Goal: Task Accomplishment & Management: Complete application form

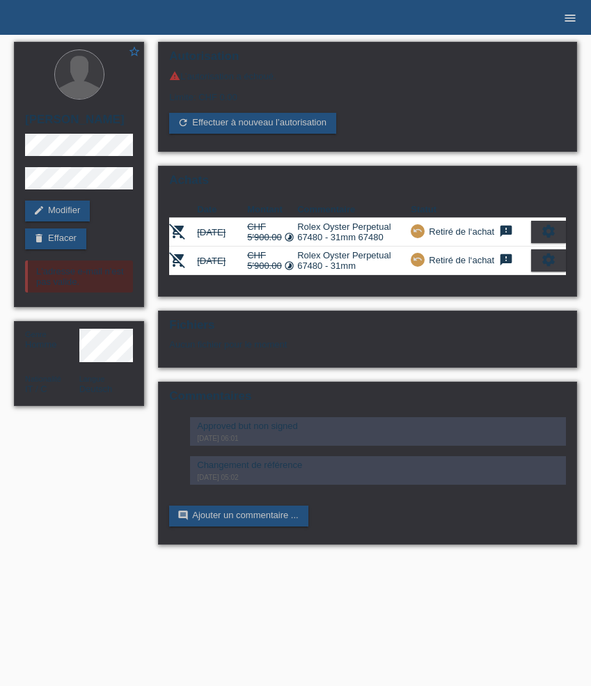
click at [572, 17] on icon "menu" at bounding box center [570, 18] width 14 height 14
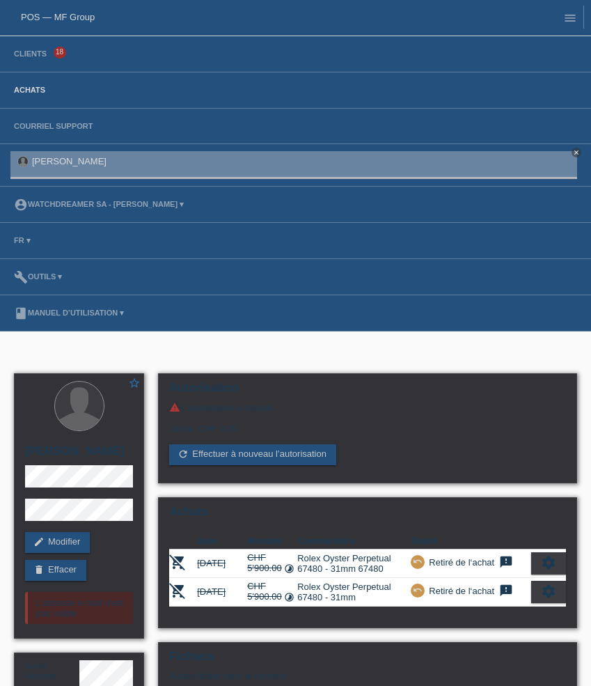
click at [29, 91] on link "Achats" at bounding box center [29, 90] width 45 height 8
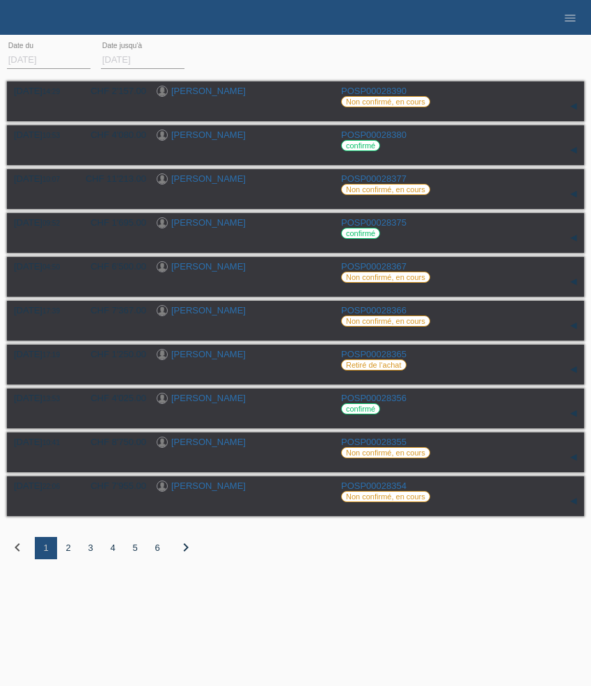
click at [68, 556] on div "2" at bounding box center [68, 548] width 22 height 22
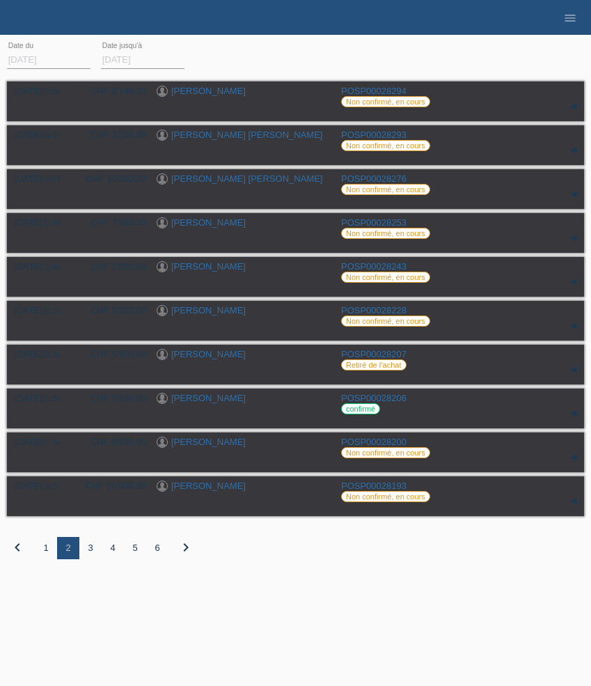
click at [90, 557] on div "3" at bounding box center [90, 548] width 22 height 22
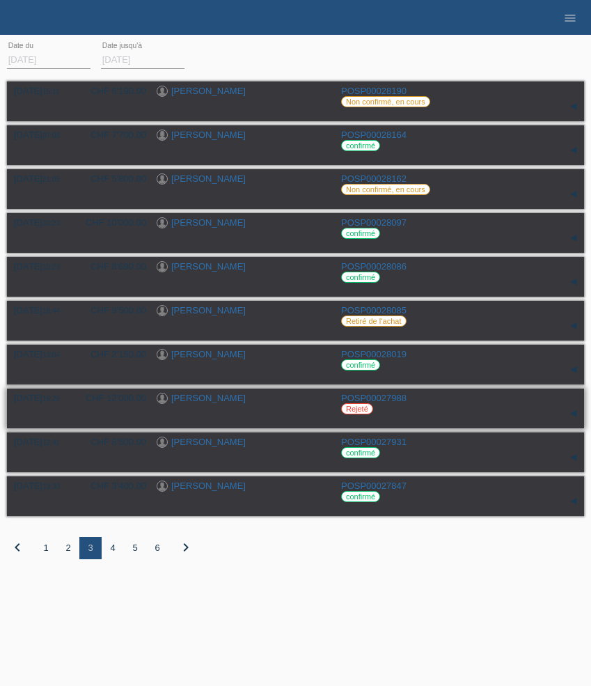
click at [193, 403] on link "Marijan Jugovic" at bounding box center [208, 398] width 74 height 10
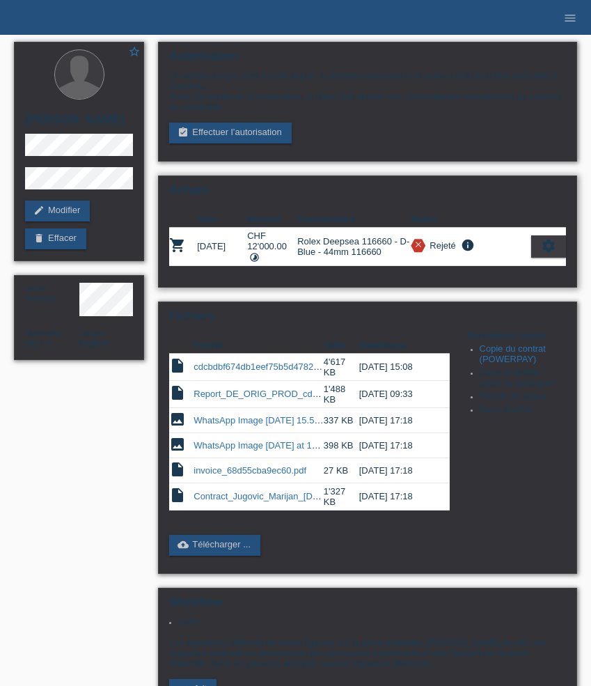
click at [552, 248] on icon "settings" at bounding box center [548, 245] width 15 height 15
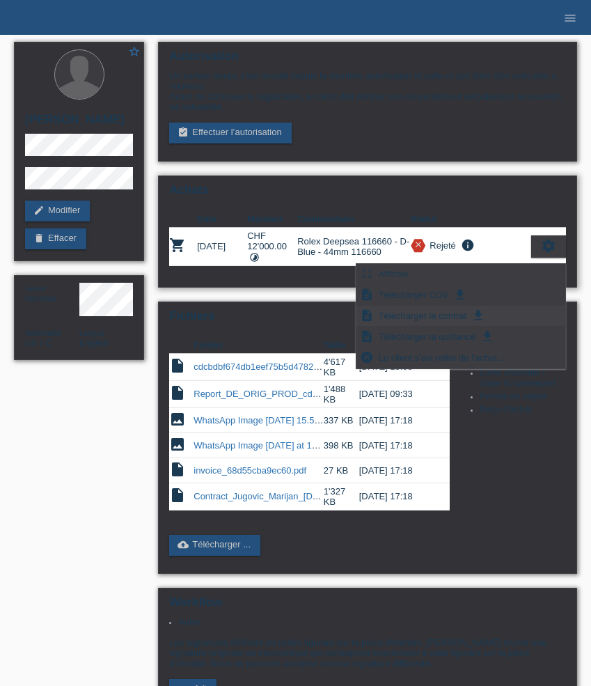
click at [442, 313] on span "Télécharger le contrat" at bounding box center [423, 315] width 92 height 17
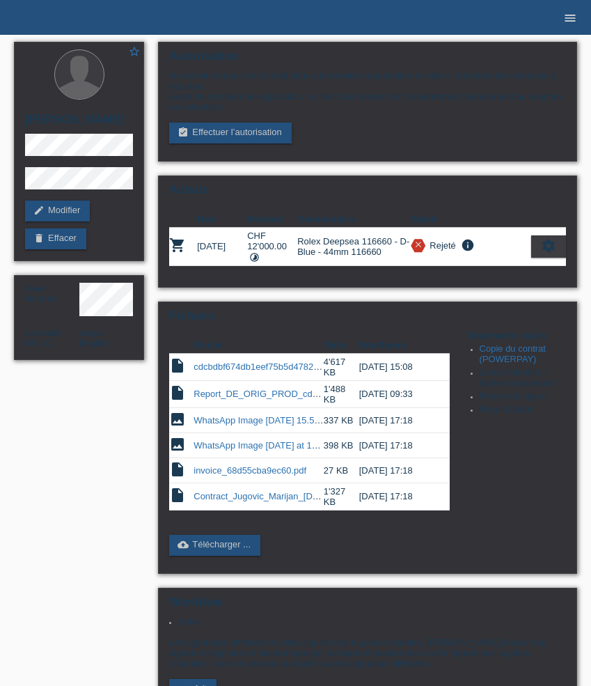
click at [566, 21] on icon "menu" at bounding box center [570, 18] width 14 height 14
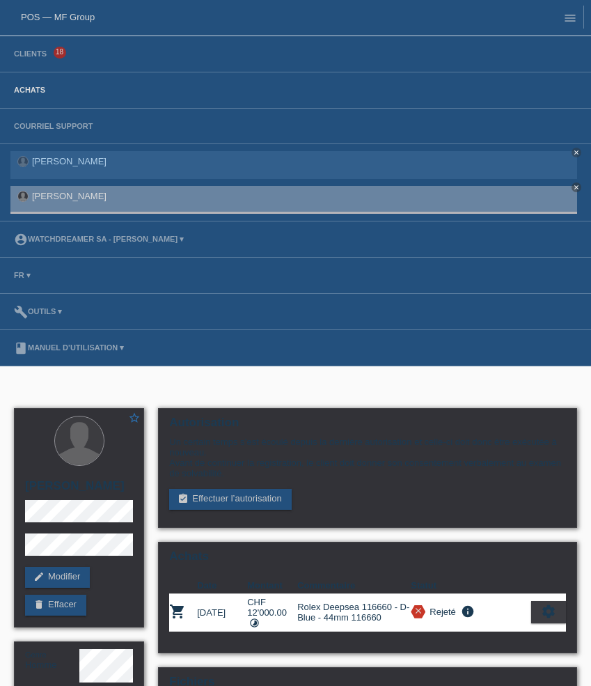
click at [19, 90] on link "Achats" at bounding box center [29, 90] width 45 height 8
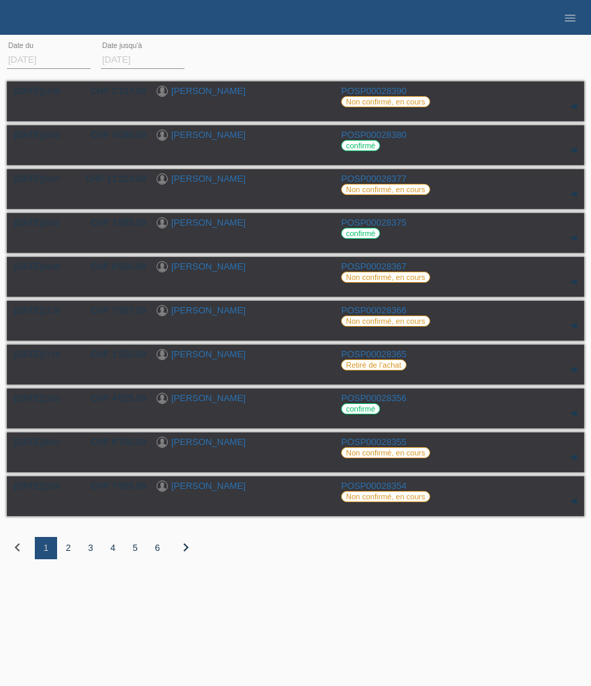
click at [70, 553] on div "2" at bounding box center [68, 548] width 22 height 22
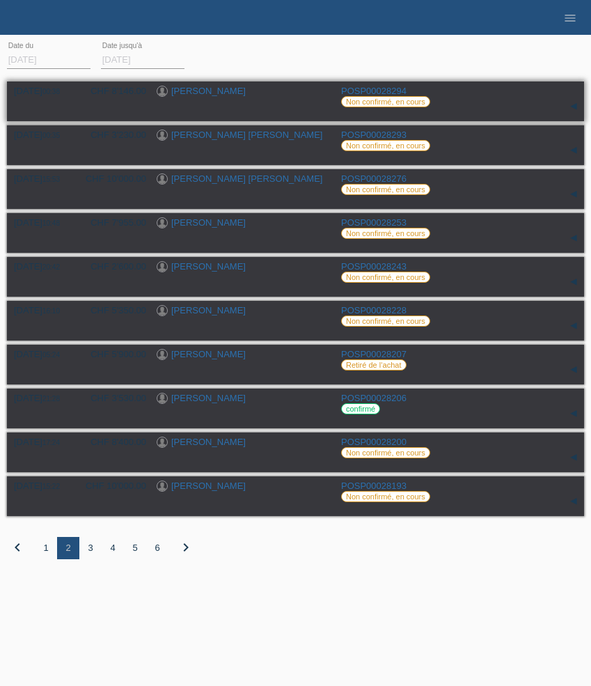
click at [190, 88] on link "Gilles De Vevey" at bounding box center [208, 91] width 74 height 10
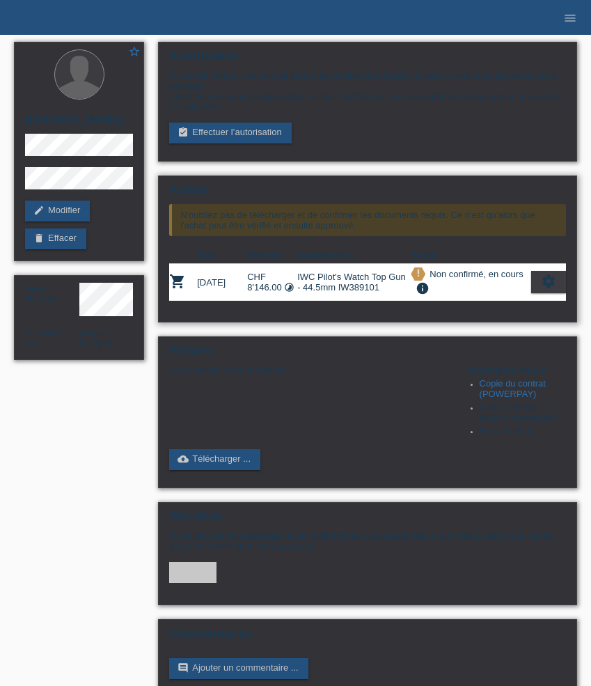
click at [544, 286] on icon "settings" at bounding box center [548, 281] width 15 height 15
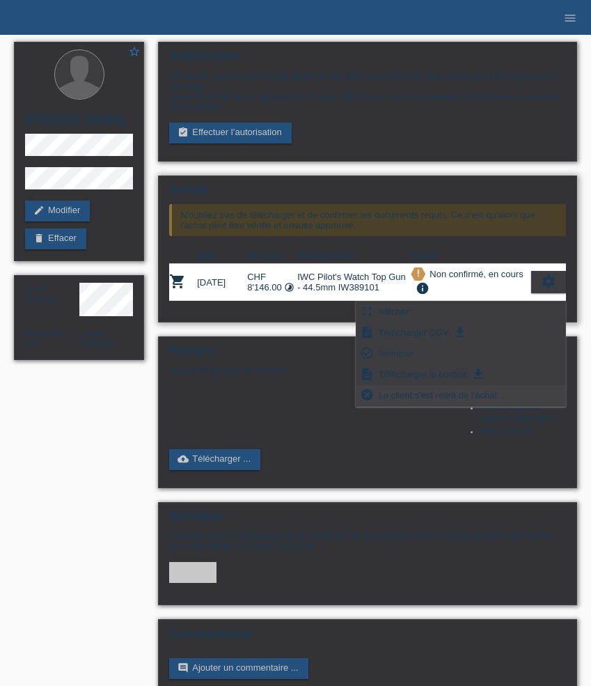
click at [464, 397] on span "Le client s'est retiré de l'achat..." at bounding box center [442, 394] width 130 height 17
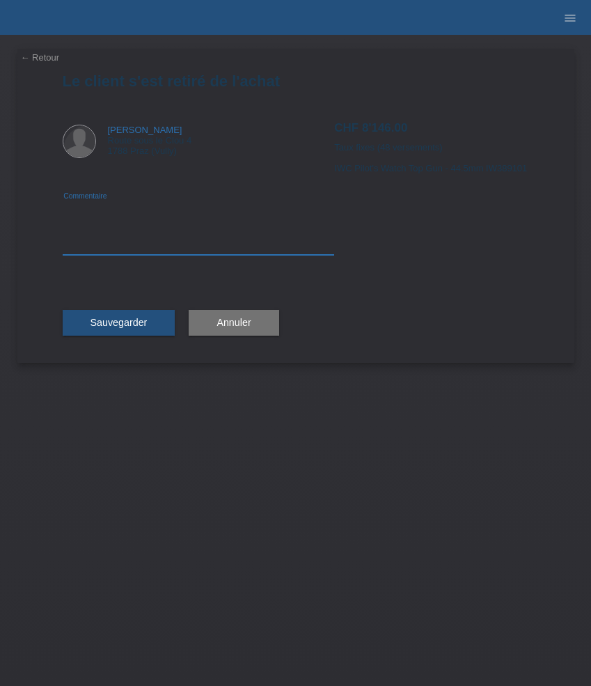
click at [129, 244] on textarea at bounding box center [199, 228] width 272 height 54
type textarea "Changement de référence"
click at [121, 334] on button "Sauvegarder" at bounding box center [119, 323] width 113 height 26
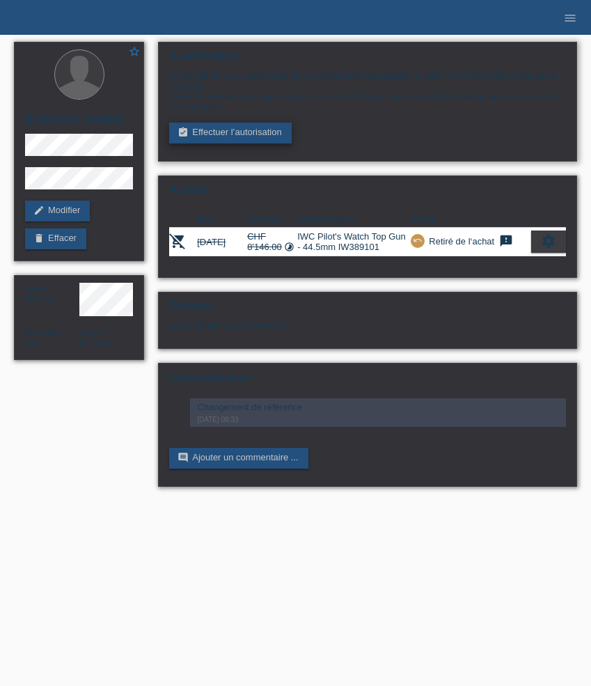
click at [228, 136] on link "assignment_turned_in Effectuer l’autorisation" at bounding box center [230, 132] width 122 height 21
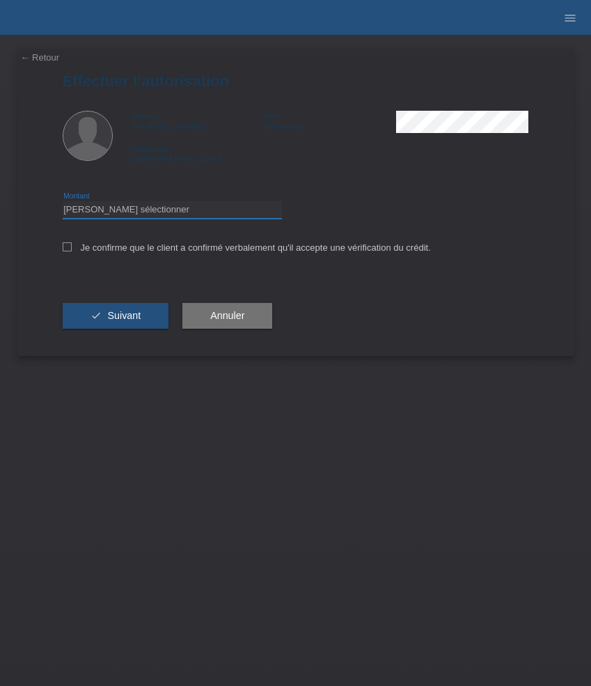
click at [137, 214] on select "Veuillez sélectionner CHF 1.00 - CHF 499.00 CHF 500.00 - CHF 1'999.00 CHF 2'000…" at bounding box center [172, 209] width 219 height 17
select select "3"
click at [63, 203] on select "Veuillez sélectionner CHF 1.00 - CHF 499.00 CHF 500.00 - CHF 1'999.00 CHF 2'000…" at bounding box center [172, 209] width 219 height 17
click at [114, 244] on label "Je confirme que le client a confirmé verbalement qu'il accepte une vérification…" at bounding box center [247, 247] width 368 height 10
click at [72, 244] on input "Je confirme que le client a confirmé verbalement qu'il accepte une vérification…" at bounding box center [67, 246] width 9 height 9
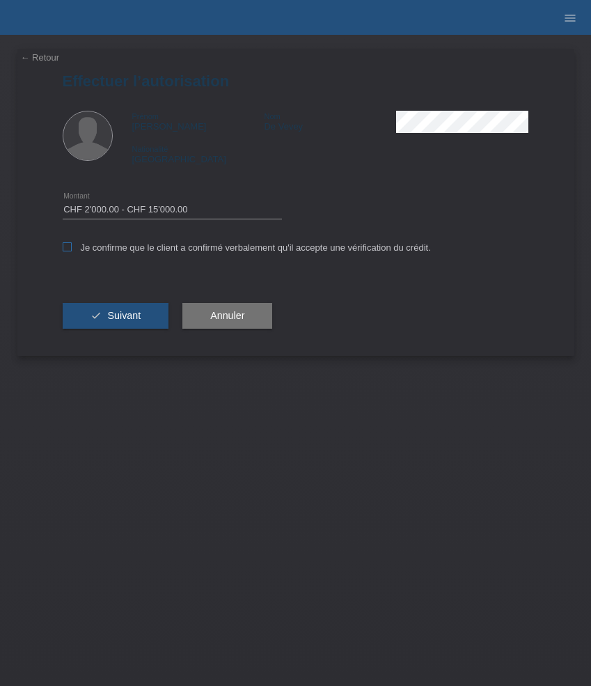
checkbox input "true"
click at [119, 303] on div "check Suivant" at bounding box center [116, 316] width 106 height 81
click at [121, 318] on span "Suivant" at bounding box center [123, 315] width 33 height 11
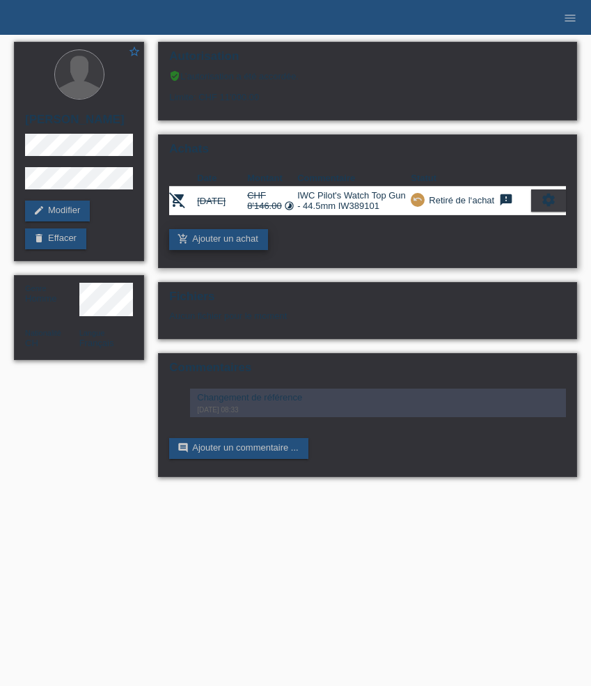
click at [235, 250] on link "add_shopping_cart Ajouter un achat" at bounding box center [218, 239] width 99 height 21
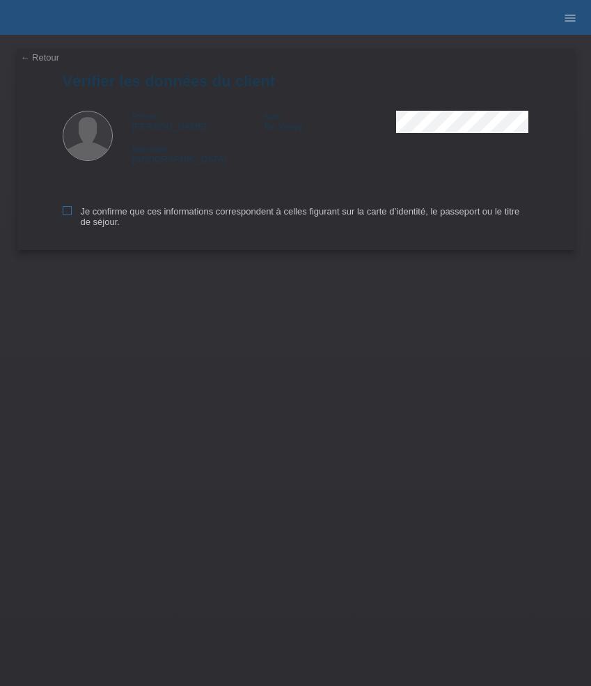
click at [103, 212] on label "Je confirme que ces informations correspondent à celles figurant sur la carte d…" at bounding box center [296, 216] width 466 height 21
click at [72, 212] on input "Je confirme que ces informations correspondent à celles figurant sur la carte d…" at bounding box center [67, 210] width 9 height 9
checkbox input "true"
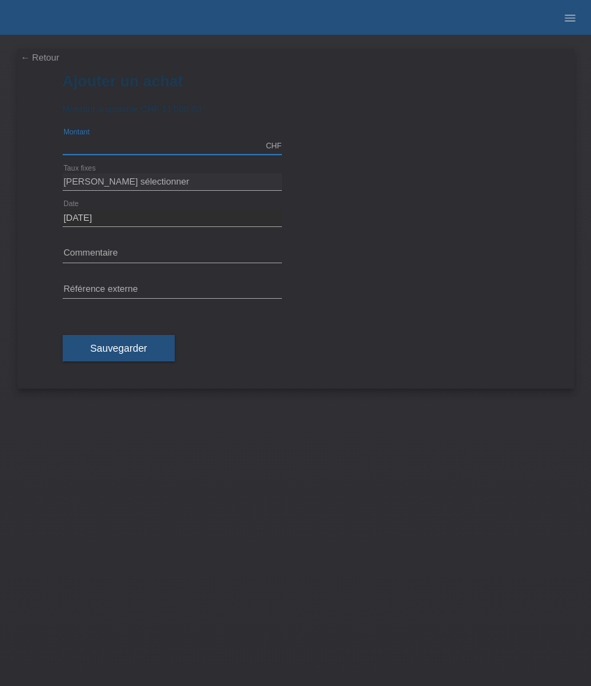
click at [129, 151] on input "text" at bounding box center [172, 145] width 219 height 17
type input "5942.00"
click at [122, 180] on select "Veuillez sélectionner 6 versements 12 versements 24 versements 36 versements 48…" at bounding box center [172, 181] width 219 height 17
select select "626"
click at [63, 173] on select "Veuillez sélectionner 6 versements 12 versements 24 versements 36 versements 48…" at bounding box center [172, 181] width 219 height 17
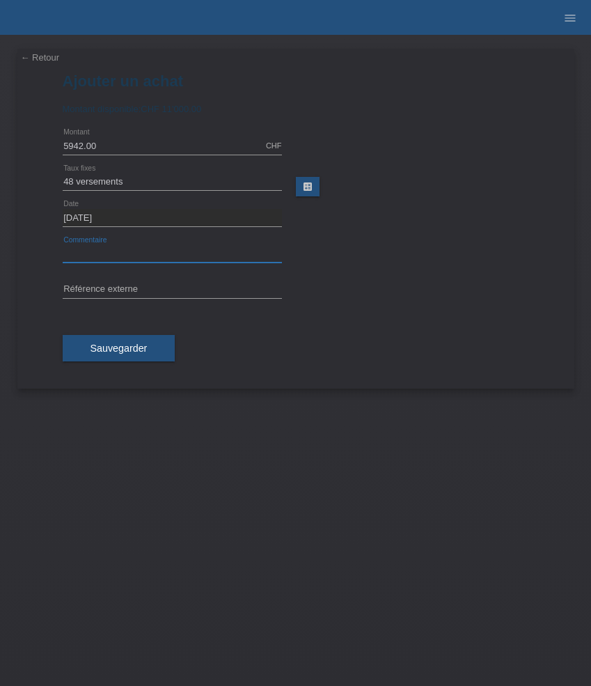
click at [84, 250] on input "text" at bounding box center [172, 253] width 219 height 17
paste input "Omega Seamaster Diver 300M 210.30.42.20.01.010"
type input "Omega Seamaster Diver 300M 210.30.42.20.01.010"
click at [175, 287] on input "text" at bounding box center [172, 289] width 219 height 17
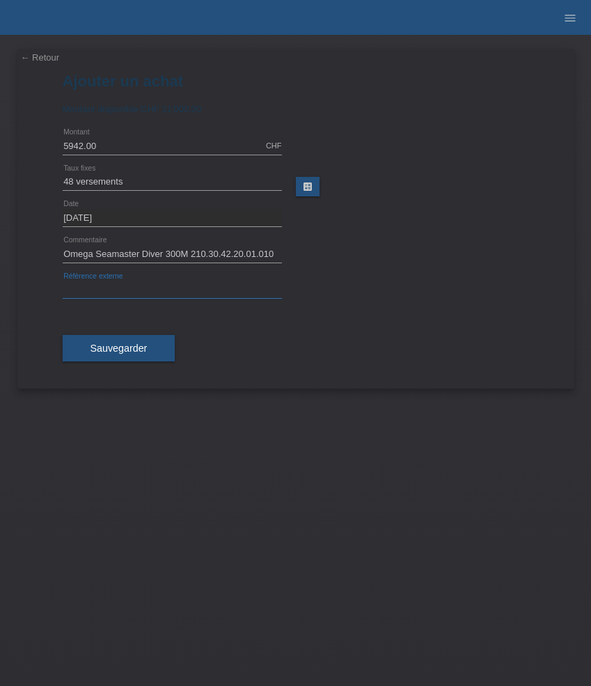
click at [175, 287] on input "text" at bounding box center [172, 289] width 219 height 17
paste input "531527"
type input "531527"
click at [125, 347] on span "Sauvegarder" at bounding box center [118, 347] width 57 height 11
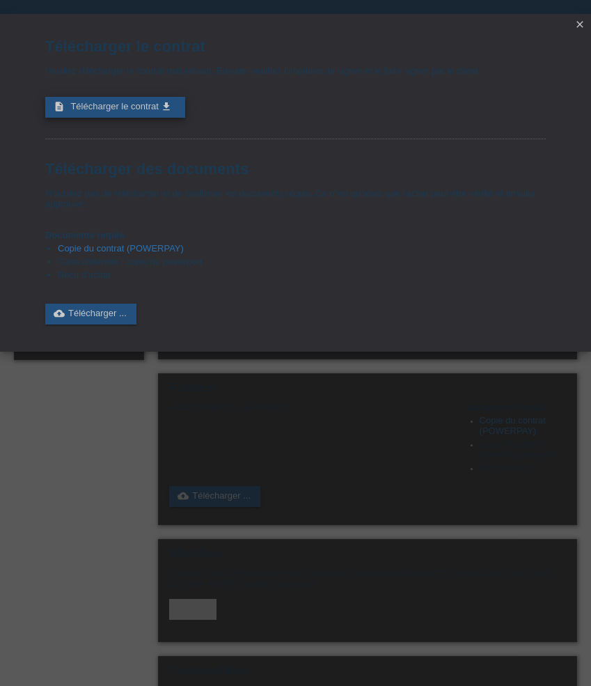
click at [168, 109] on icon "get_app" at bounding box center [166, 106] width 11 height 11
click at [583, 20] on icon "close" at bounding box center [579, 24] width 11 height 11
